Goal: Task Accomplishment & Management: Use online tool/utility

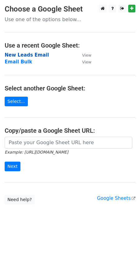
click at [29, 54] on strong "New Leads Email" at bounding box center [27, 55] width 44 height 6
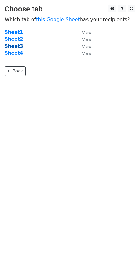
click at [16, 48] on strong "Sheet3" at bounding box center [14, 46] width 18 height 6
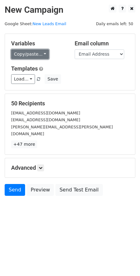
click at [41, 57] on link "Copy/paste..." at bounding box center [30, 54] width 38 height 10
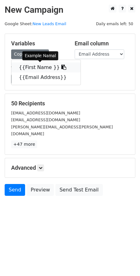
click at [61, 67] on icon at bounding box center [63, 67] width 5 height 5
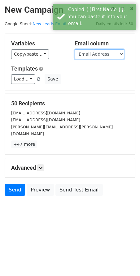
click at [117, 53] on select "First Name Email Address" at bounding box center [100, 54] width 50 height 10
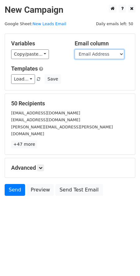
click at [75, 49] on select "First Name Email Address" at bounding box center [100, 54] width 50 height 10
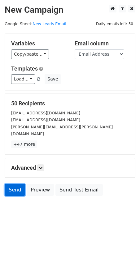
click at [16, 184] on link "Send" at bounding box center [15, 190] width 20 height 12
